Goal: Task Accomplishment & Management: Manage account settings

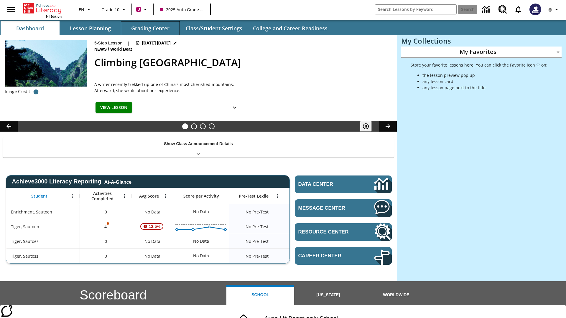
click at [150, 28] on button "Grading Center" at bounding box center [150, 28] width 59 height 14
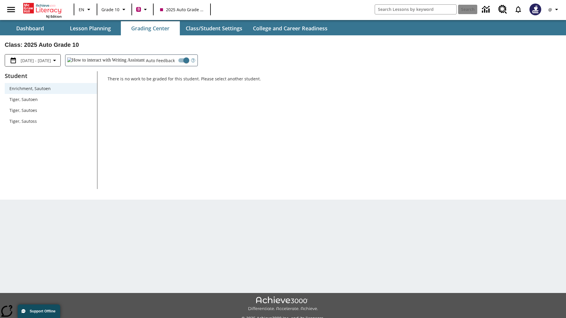
click at [51, 99] on span "Tiger, Sautoen" at bounding box center [50, 99] width 83 height 6
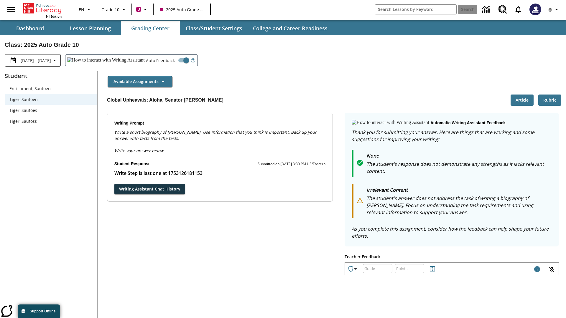
scroll to position [102, 0]
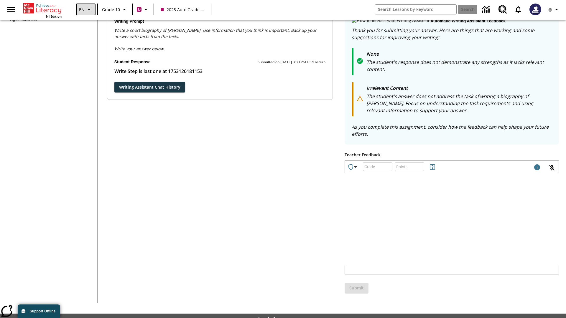
click at [86, 9] on icon "Language: EN, Select a language" at bounding box center [89, 9] width 7 height 7
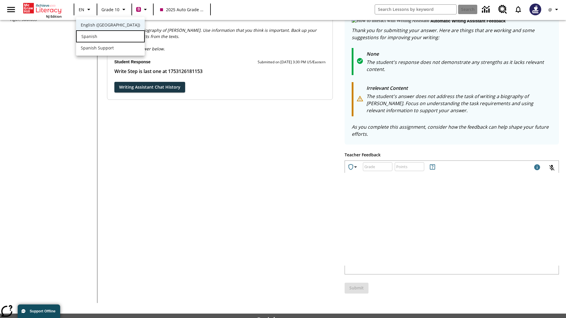
click at [98, 37] on div "Spanish" at bounding box center [110, 36] width 69 height 12
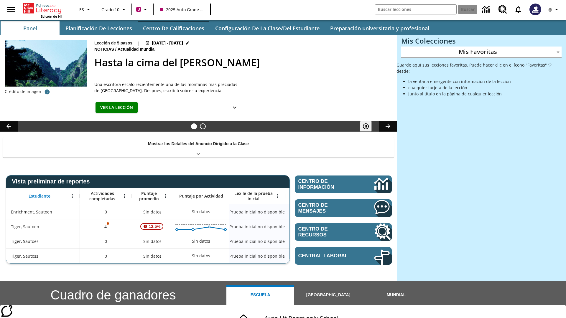
click at [173, 28] on button "Centro de calificaciones" at bounding box center [173, 28] width 71 height 14
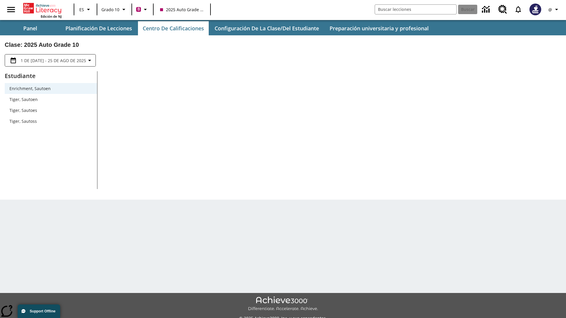
click at [51, 99] on span "Tiger, Sautoen" at bounding box center [50, 99] width 83 height 6
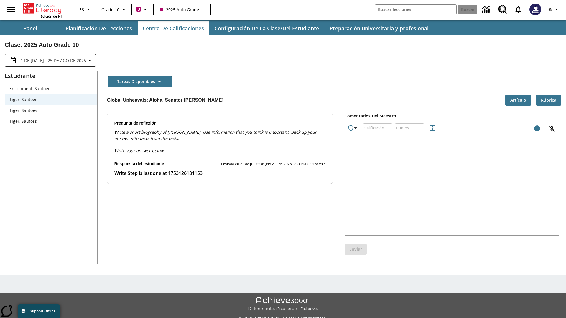
scroll to position [13, 0]
